Goal: Task Accomplishment & Management: Complete application form

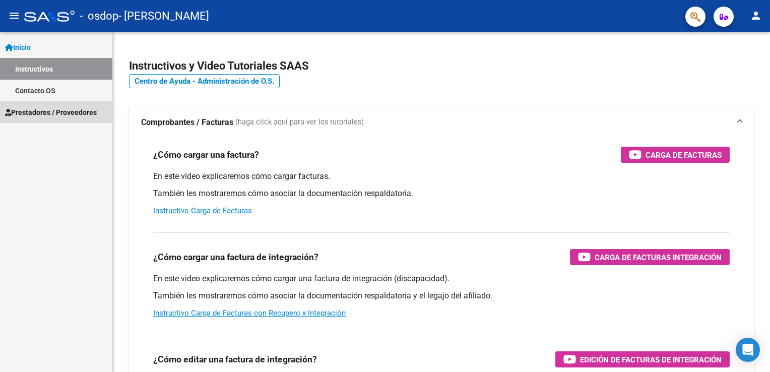
click at [75, 109] on span "Prestadores / Proveedores" at bounding box center [51, 112] width 92 height 11
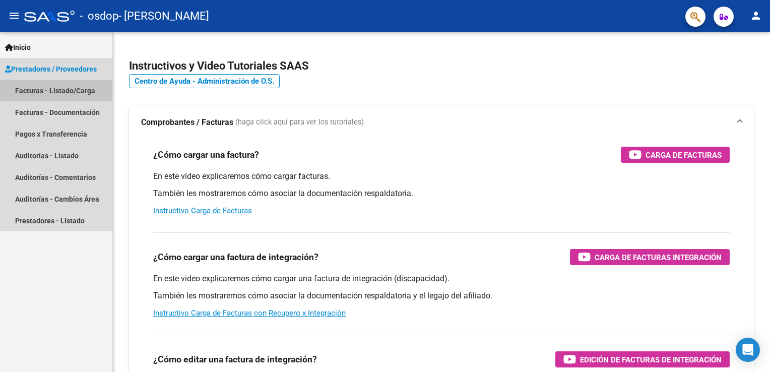
click at [55, 90] on link "Facturas - Listado/Carga" at bounding box center [56, 91] width 112 height 22
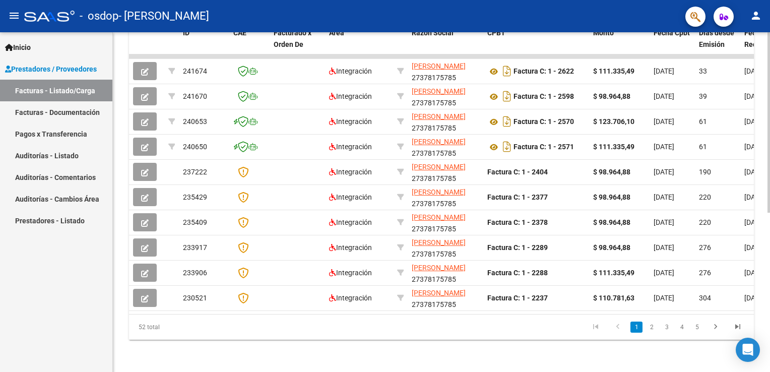
scroll to position [4, 0]
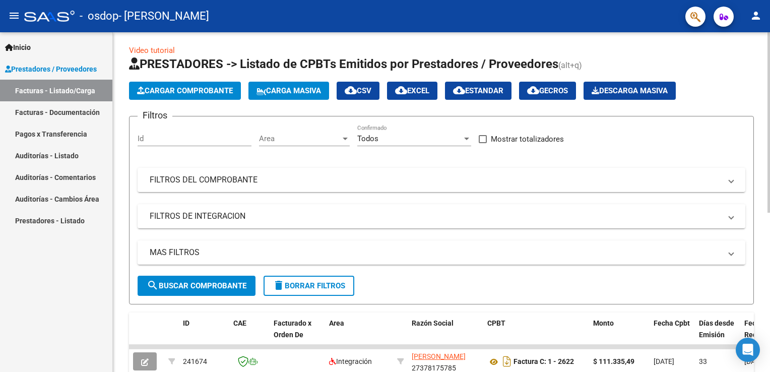
click at [757, 110] on div "Video tutorial PRESTADORES -> Listado de CPBTs Emitidos por Prestadores / Prove…" at bounding box center [443, 346] width 660 height 634
click at [208, 86] on span "Cargar Comprobante" at bounding box center [185, 90] width 96 height 9
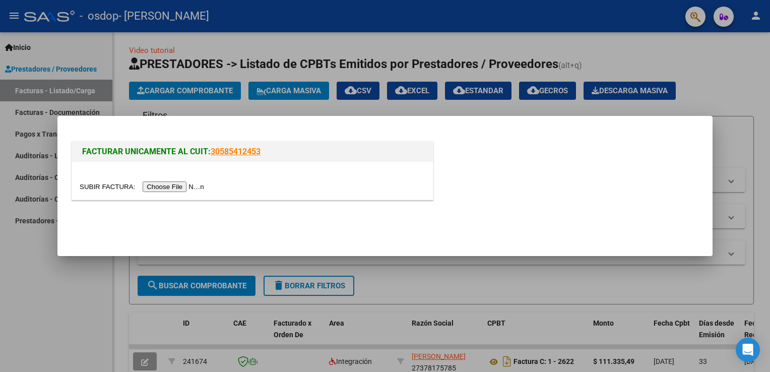
click at [183, 189] on input "file" at bounding box center [144, 186] width 128 height 11
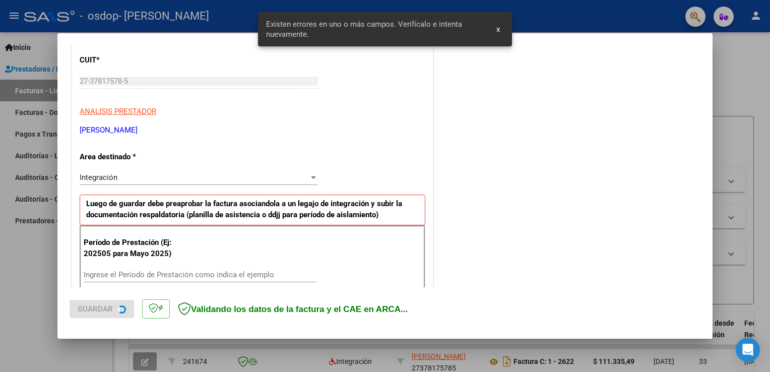
scroll to position [229, 0]
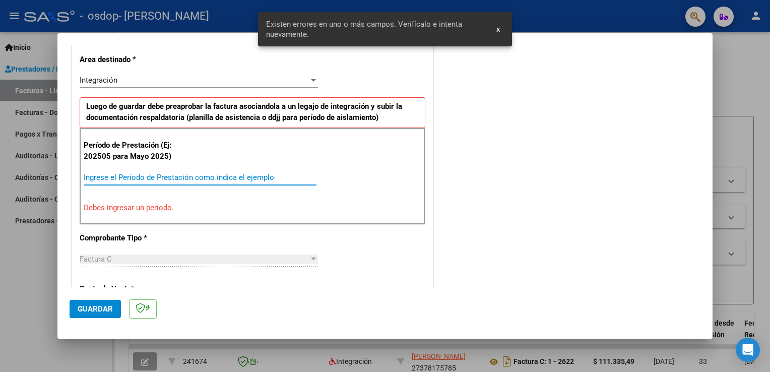
click at [143, 174] on input "Ingrese el Período de Prestación como indica el ejemplo" at bounding box center [200, 177] width 233 height 9
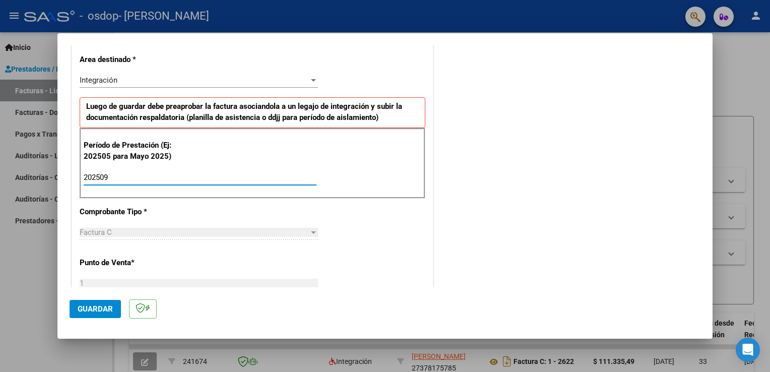
type input "202509"
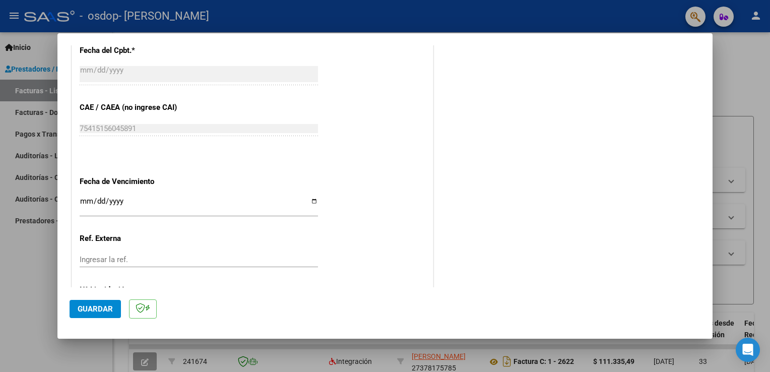
scroll to position [644, 0]
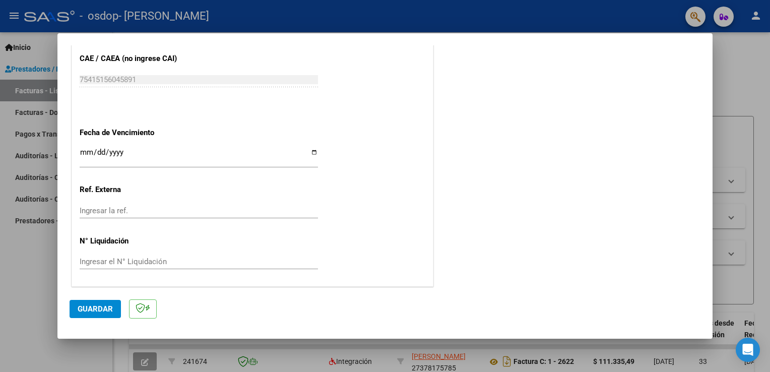
click at [315, 155] on app-form-text-field "Fecha de Vencimiento Ingresar la fecha" at bounding box center [203, 146] width 247 height 36
click at [312, 152] on input "Ingresar la fecha" at bounding box center [199, 156] width 238 height 16
type input "[DATE]"
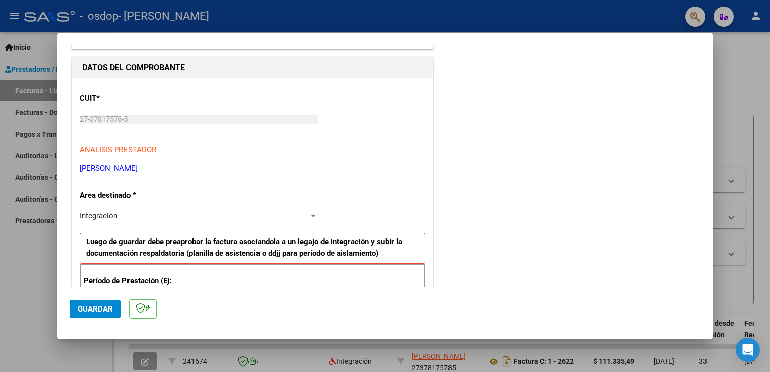
scroll to position [131, 0]
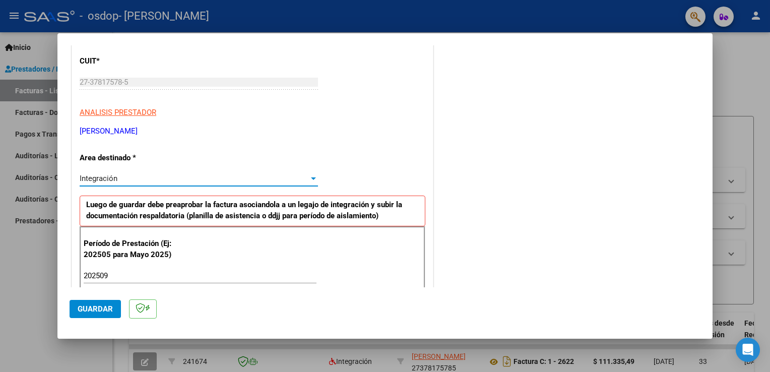
click at [181, 181] on div "Integración" at bounding box center [194, 178] width 229 height 9
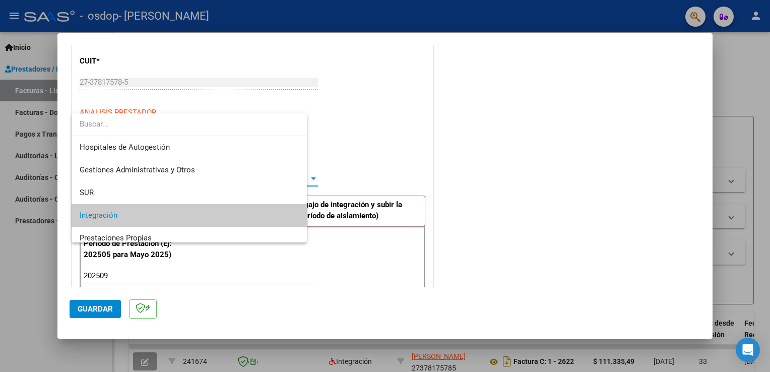
scroll to position [37, 0]
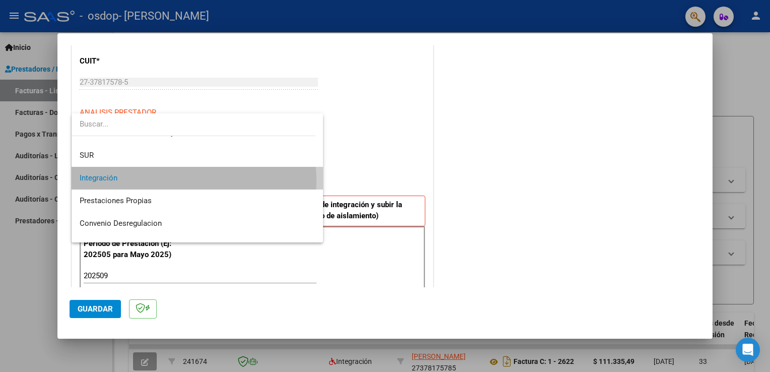
click at [181, 181] on span "Integración" at bounding box center [198, 178] width 236 height 23
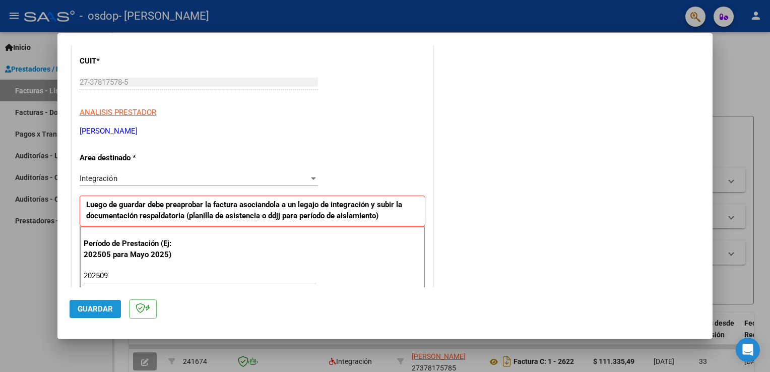
click at [98, 309] on span "Guardar" at bounding box center [95, 308] width 35 height 9
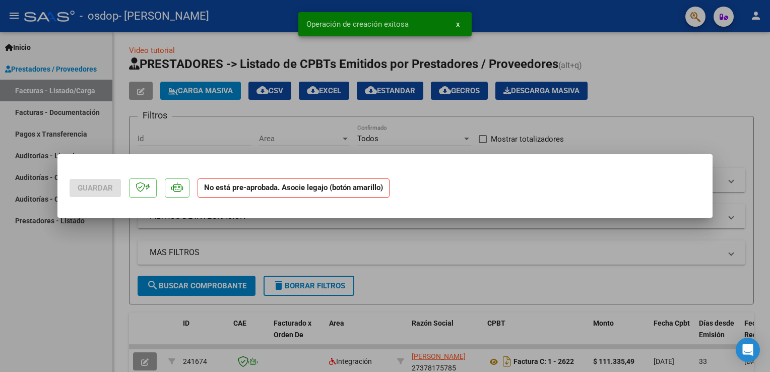
scroll to position [0, 0]
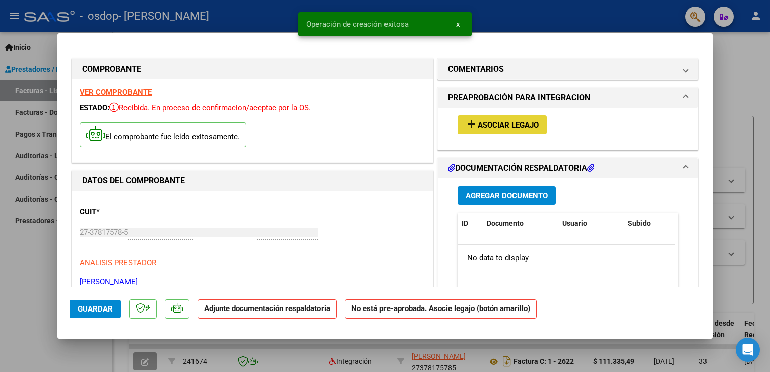
click at [503, 126] on span "Asociar Legajo" at bounding box center [508, 124] width 61 height 9
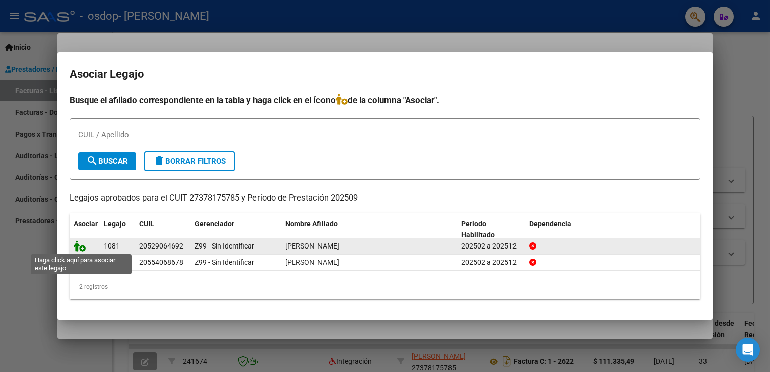
click at [80, 249] on icon at bounding box center [80, 245] width 12 height 11
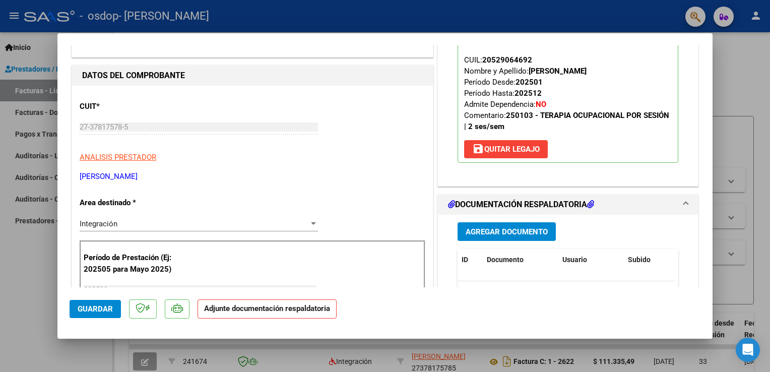
scroll to position [107, 0]
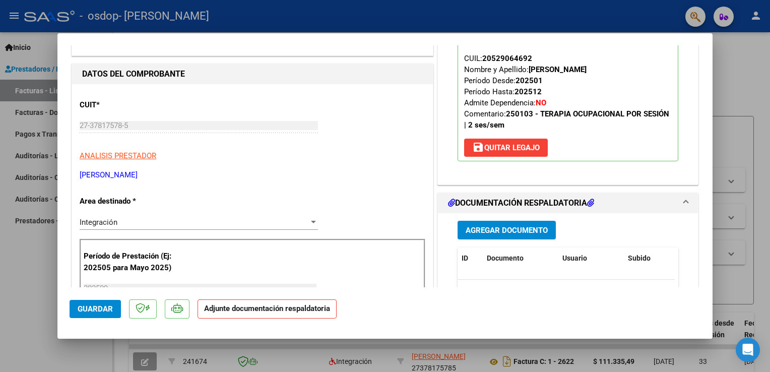
click at [292, 313] on p "Adjunte documentación respaldatoria" at bounding box center [267, 309] width 139 height 20
click at [521, 228] on span "Agregar Documento" at bounding box center [507, 230] width 82 height 9
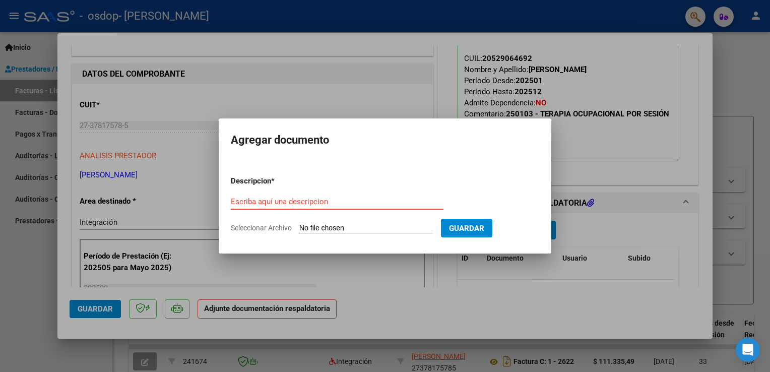
click at [341, 201] on input "Escriba aquí una descripcion" at bounding box center [337, 201] width 213 height 9
type input "asistencia"
click at [351, 239] on form "Descripcion * asistencia Escriba aquí una descripcion Seleccionar Archivo Guard…" at bounding box center [385, 205] width 309 height 74
click at [411, 221] on form "Descripcion * asistencia Escriba aquí una descripcion Seleccionar Archivo Guard…" at bounding box center [385, 205] width 309 height 74
click at [352, 225] on input "Seleccionar Archivo" at bounding box center [366, 229] width 134 height 10
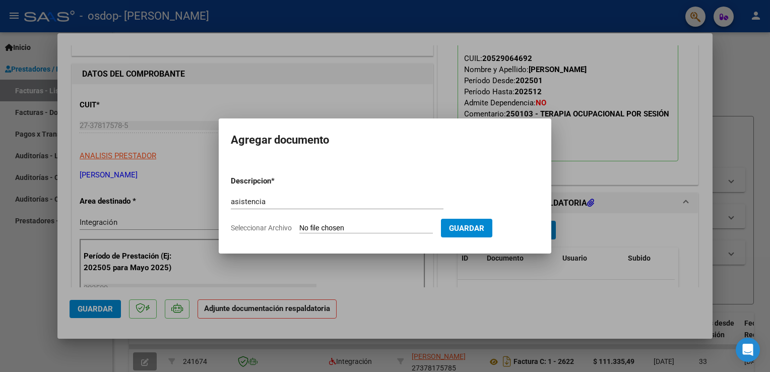
type input "C:\fakepath\[PERSON_NAME] septiembre.pdf"
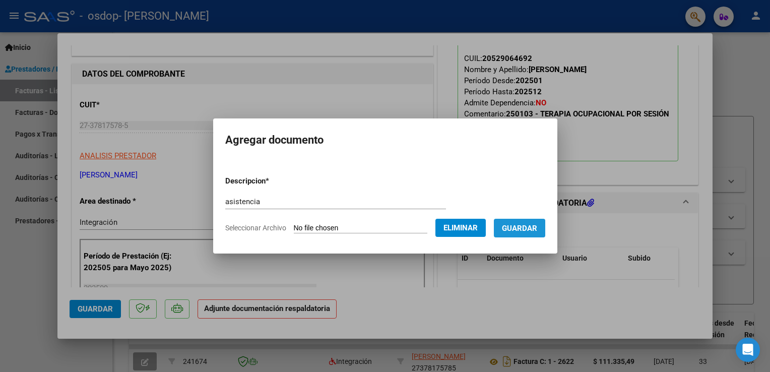
click at [517, 233] on span "Guardar" at bounding box center [519, 228] width 35 height 9
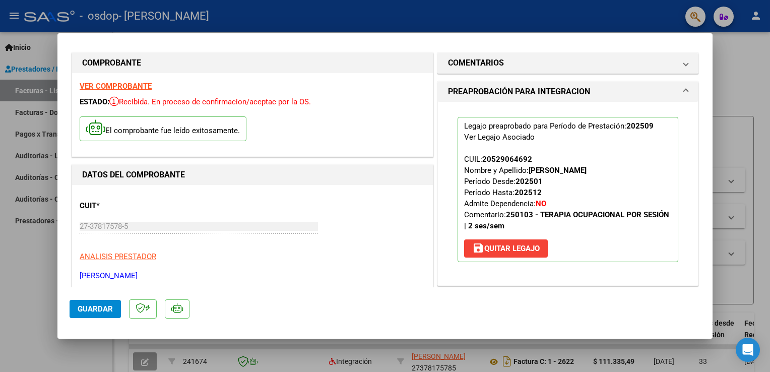
scroll to position [0, 0]
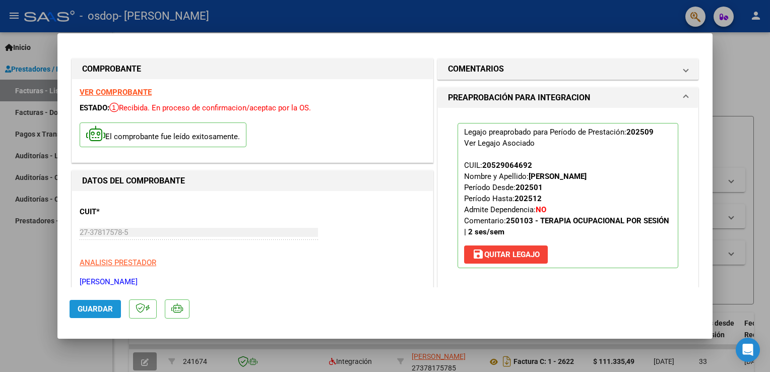
click at [114, 309] on button "Guardar" at bounding box center [95, 309] width 51 height 18
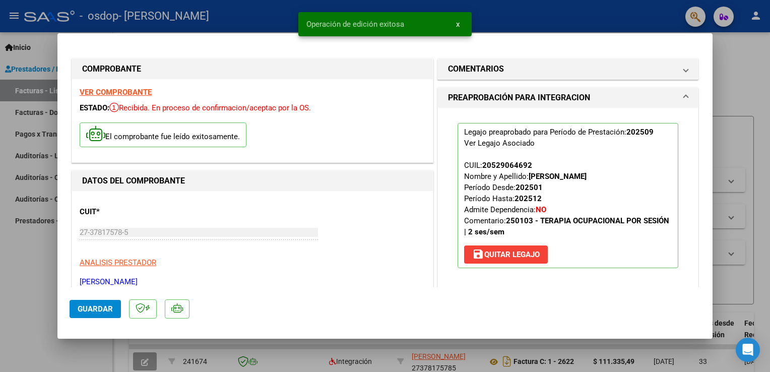
click at [731, 76] on div at bounding box center [385, 186] width 770 height 372
type input "$ 0,00"
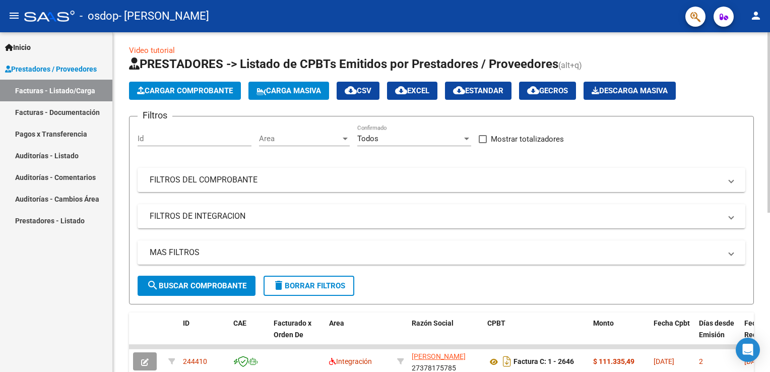
click at [209, 92] on span "Cargar Comprobante" at bounding box center [185, 90] width 96 height 9
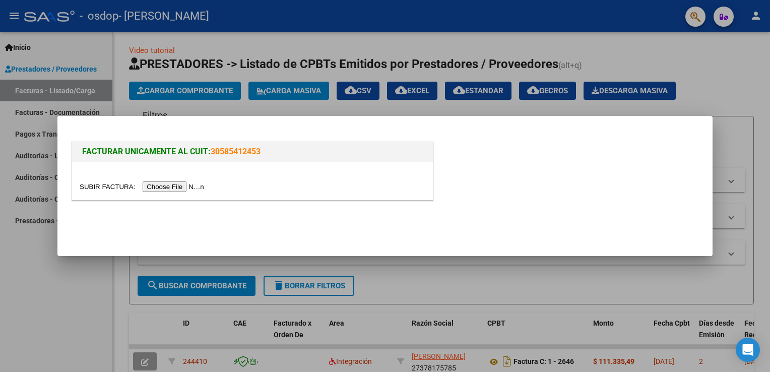
click at [170, 187] on input "file" at bounding box center [144, 186] width 128 height 11
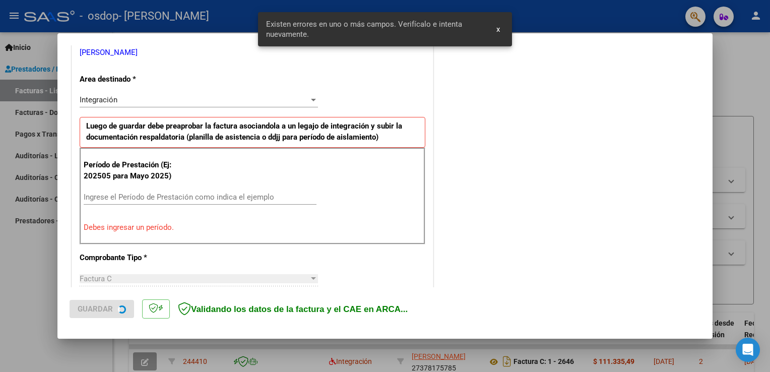
scroll to position [229, 0]
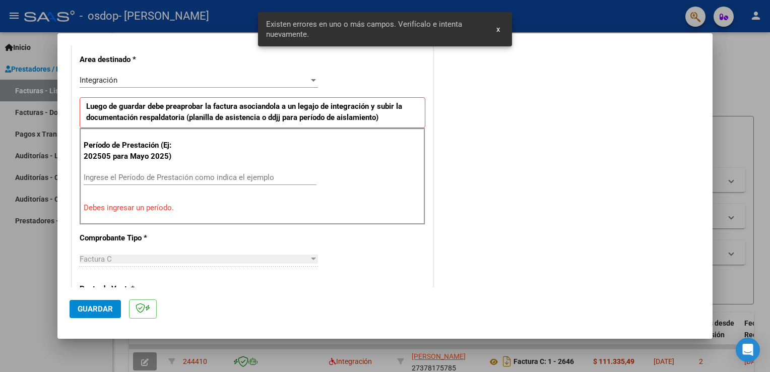
click at [135, 170] on div "Ingrese el Período de Prestación como indica el ejemplo" at bounding box center [200, 177] width 233 height 15
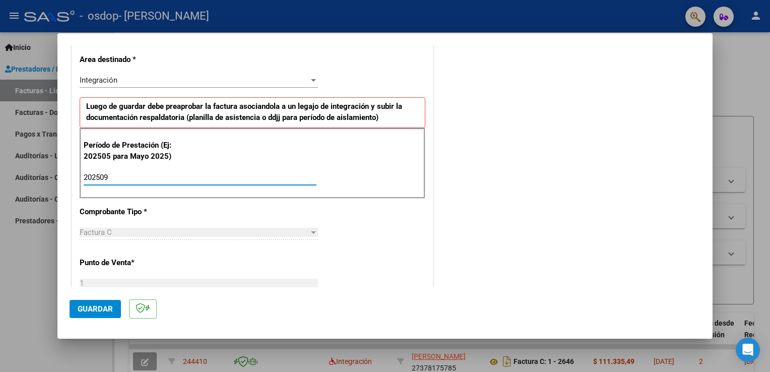
type input "202509"
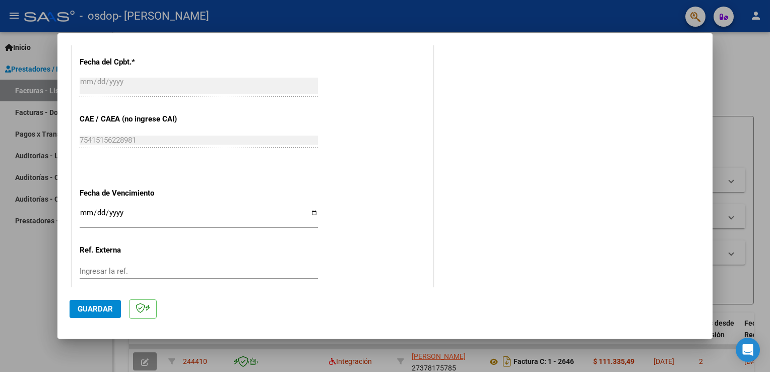
scroll to position [578, 0]
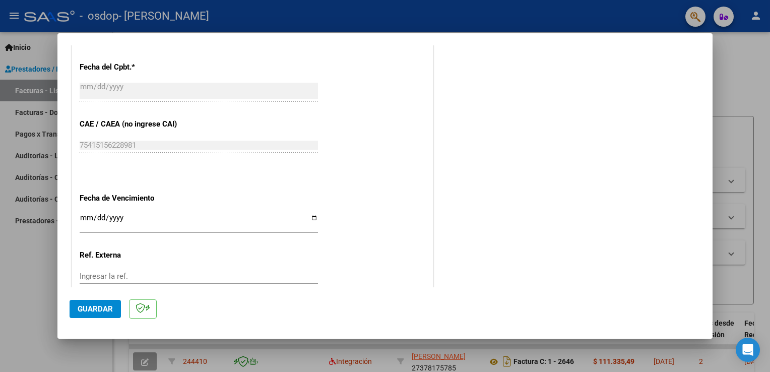
click at [314, 217] on input "Ingresar la fecha" at bounding box center [199, 222] width 238 height 16
type input "[DATE]"
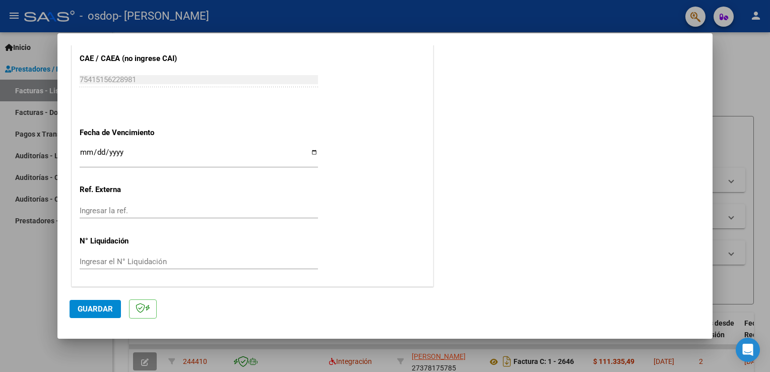
scroll to position [0, 0]
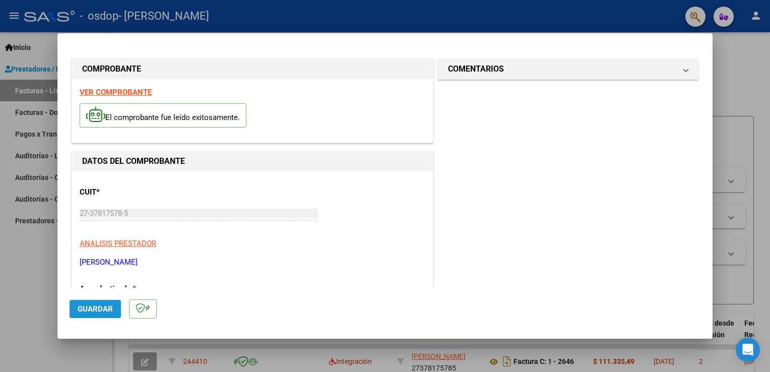
click at [107, 310] on span "Guardar" at bounding box center [95, 308] width 35 height 9
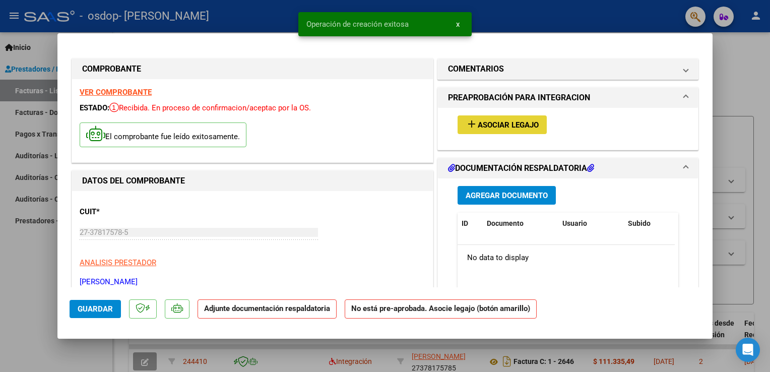
click at [506, 119] on button "add Asociar Legajo" at bounding box center [502, 124] width 89 height 19
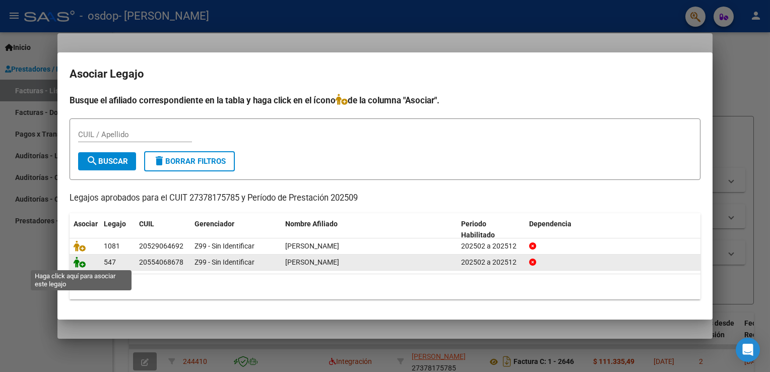
click at [80, 264] on icon at bounding box center [80, 262] width 12 height 11
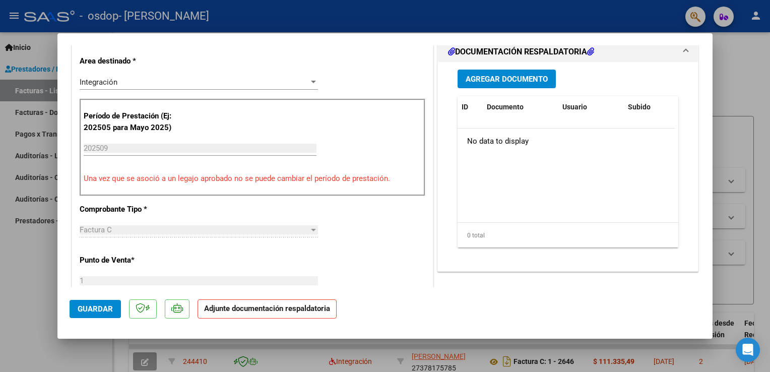
scroll to position [246, 0]
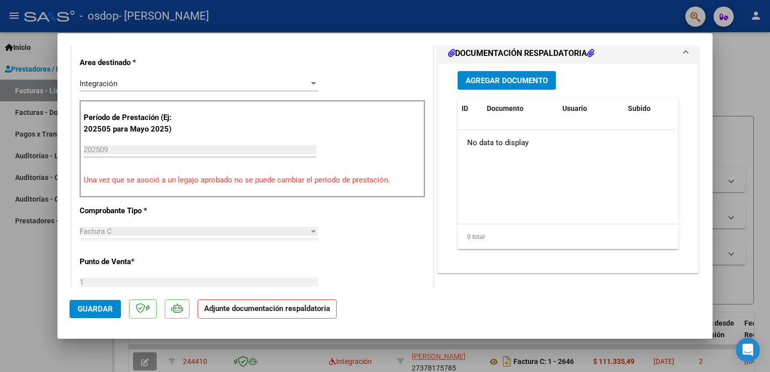
click at [528, 81] on span "Agregar Documento" at bounding box center [507, 80] width 82 height 9
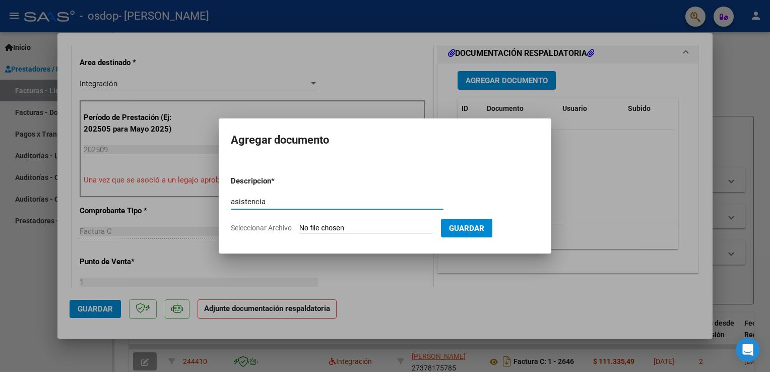
type input "asistencia"
click at [330, 230] on input "Seleccionar Archivo" at bounding box center [366, 229] width 134 height 10
type input "C:\fakepath\[PERSON_NAME] septiembre.pdf"
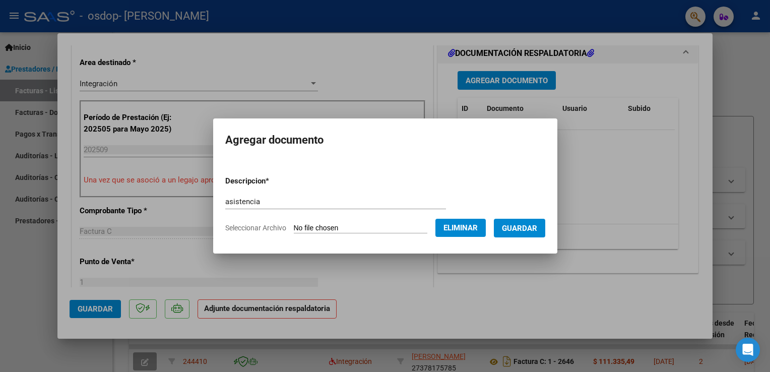
click at [521, 228] on span "Guardar" at bounding box center [519, 228] width 35 height 9
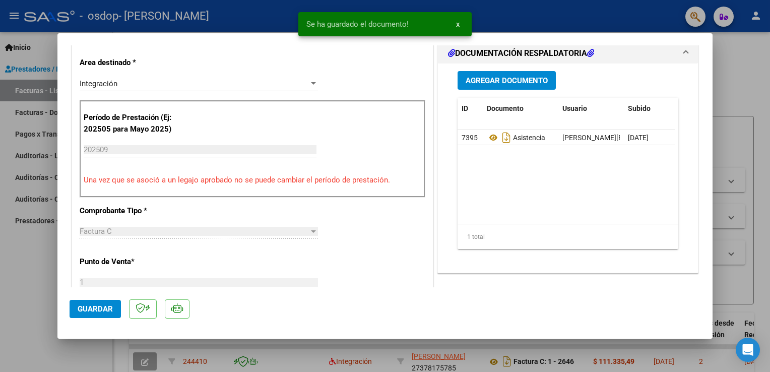
drag, startPoint x: 705, startPoint y: 138, endPoint x: 716, endPoint y: 272, distance: 135.1
click at [716, 272] on div "COMPROBANTE VER COMPROBANTE ESTADO: Recibida. En proceso de confirmacion/acepta…" at bounding box center [385, 186] width 770 height 372
click at [97, 311] on span "Guardar" at bounding box center [95, 308] width 35 height 9
click at [0, 279] on html "menu - osdop - [PERSON_NAME] SOLEDAD person Inicio Instructivos Contacto OS Pre…" at bounding box center [385, 186] width 770 height 372
